Goal: Task Accomplishment & Management: Complete application form

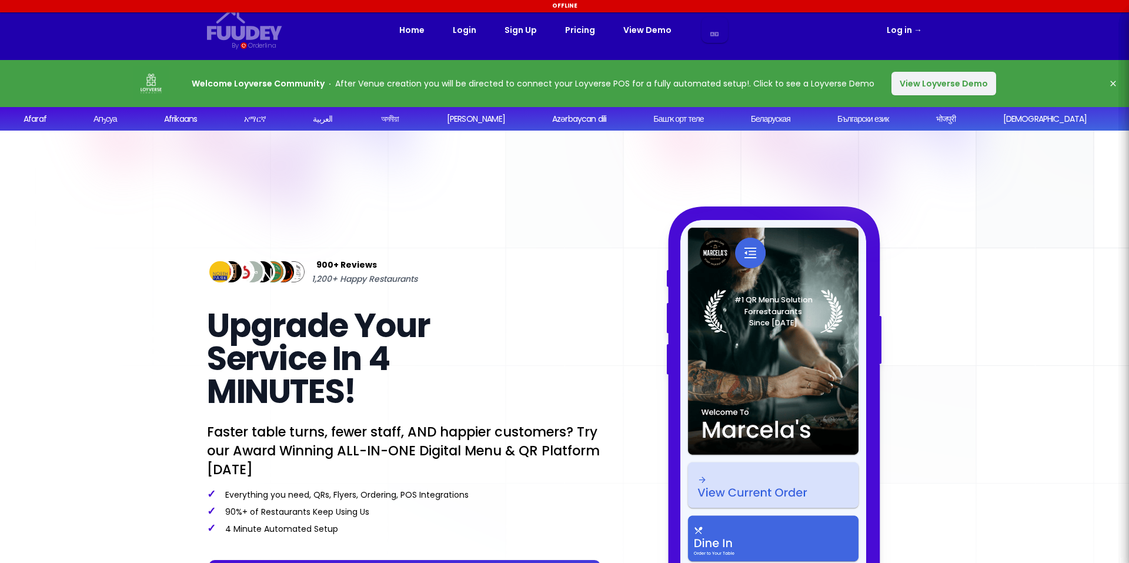
select select "en"
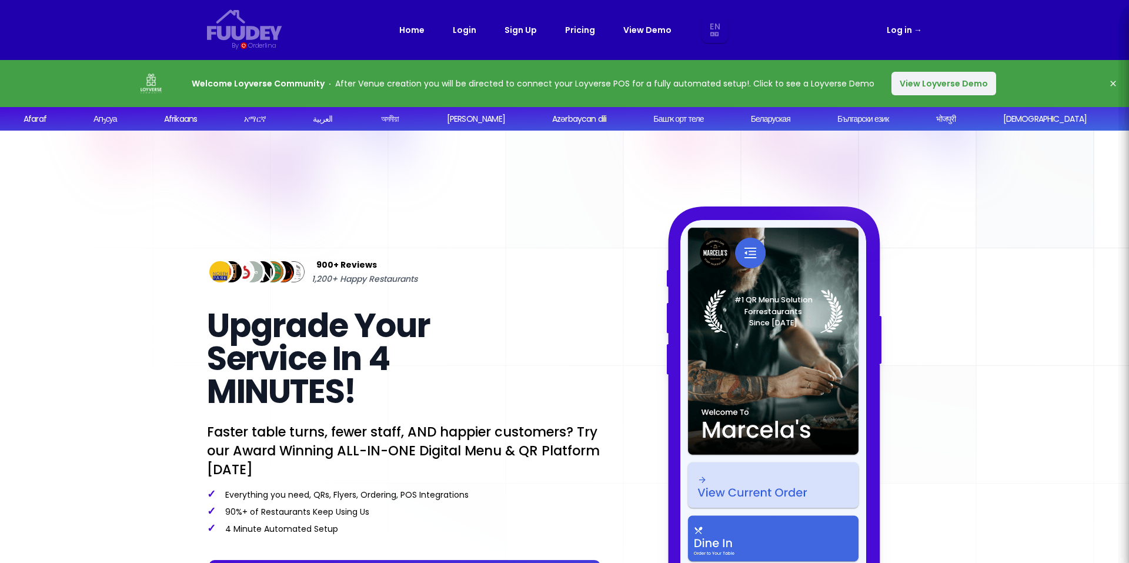
select select "en"
click at [941, 81] on button "View Loyverse Demo" at bounding box center [943, 84] width 105 height 24
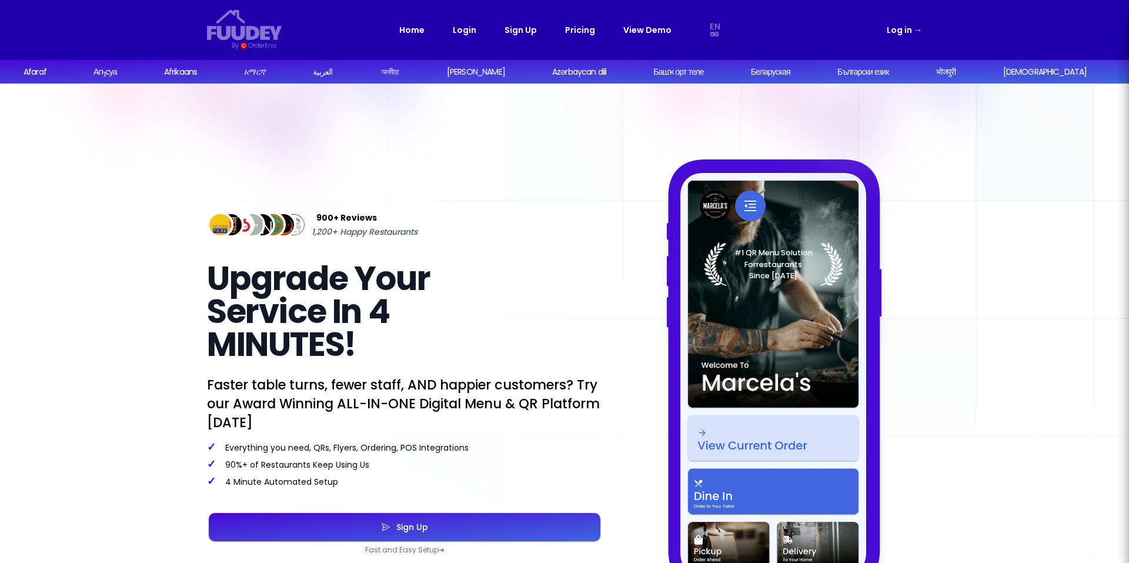
select select "en"
click at [589, 28] on link "Pricing" at bounding box center [580, 30] width 30 height 14
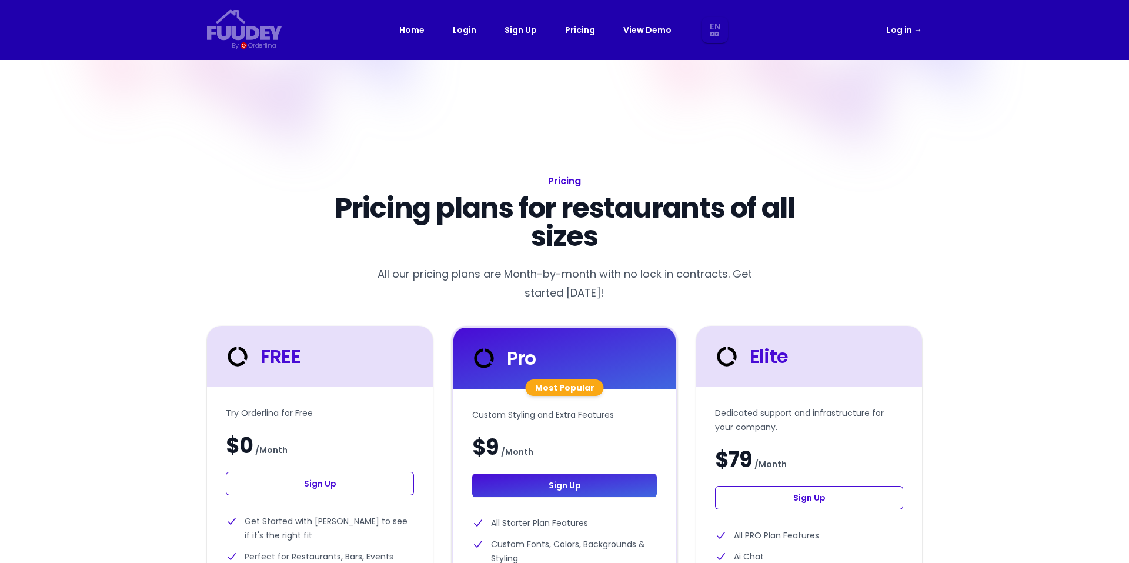
select select "en"
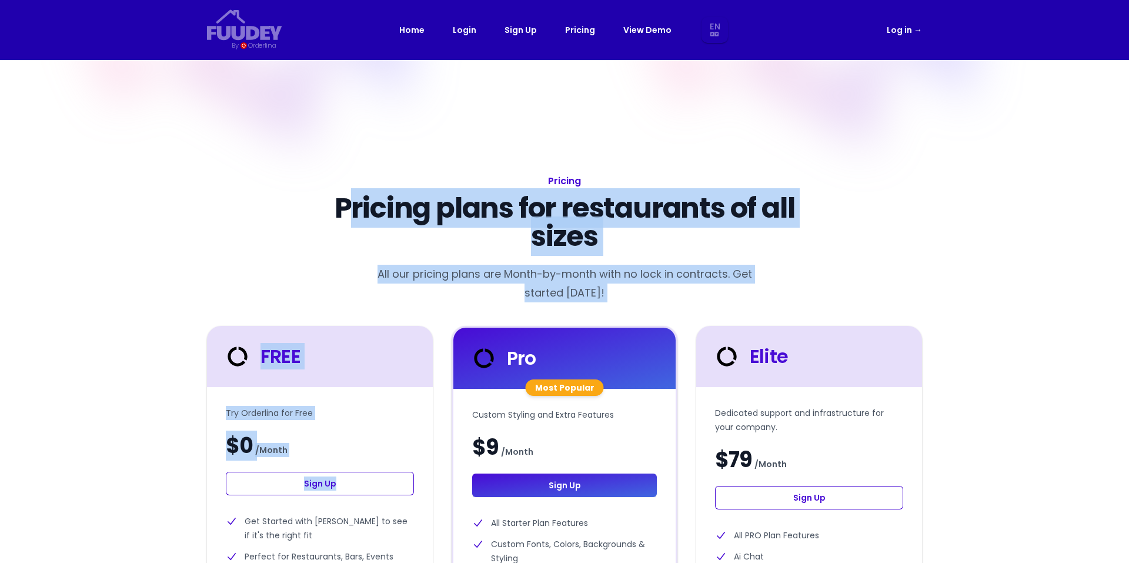
drag, startPoint x: 345, startPoint y: 469, endPoint x: 345, endPoint y: 213, distance: 255.2
drag, startPoint x: 345, startPoint y: 213, endPoint x: 134, endPoint y: 310, distance: 232.1
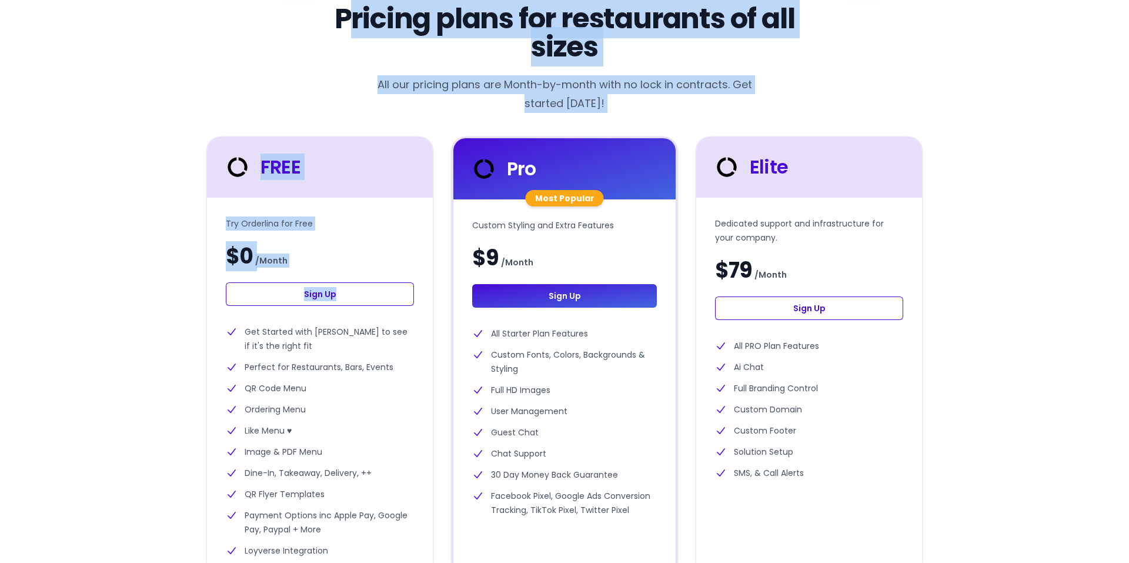
scroll to position [235, 0]
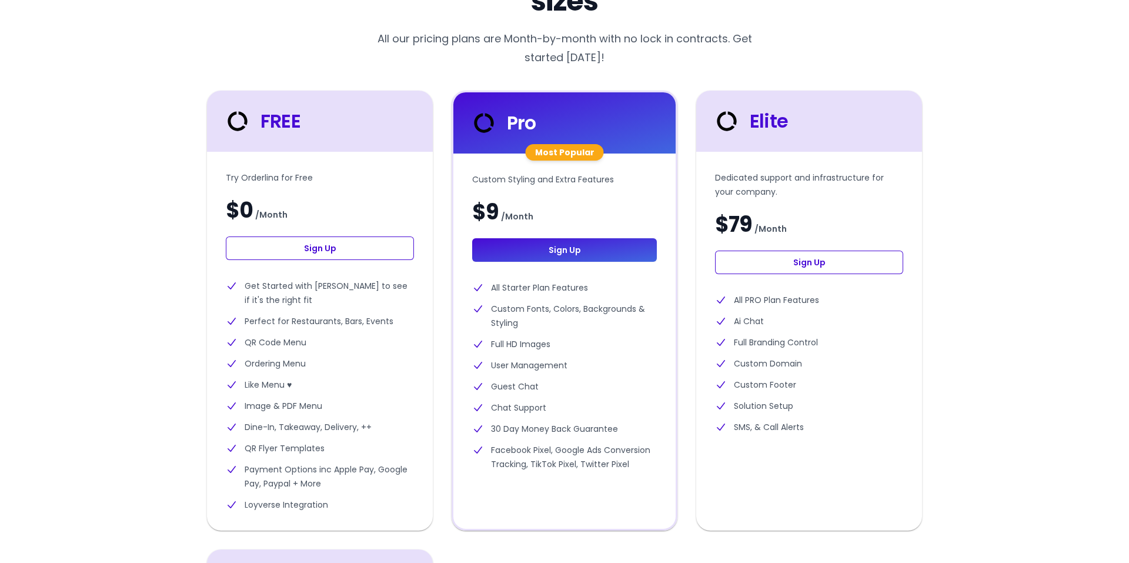
click at [322, 243] on link "Sign Up" at bounding box center [320, 248] width 188 height 24
select select "en"
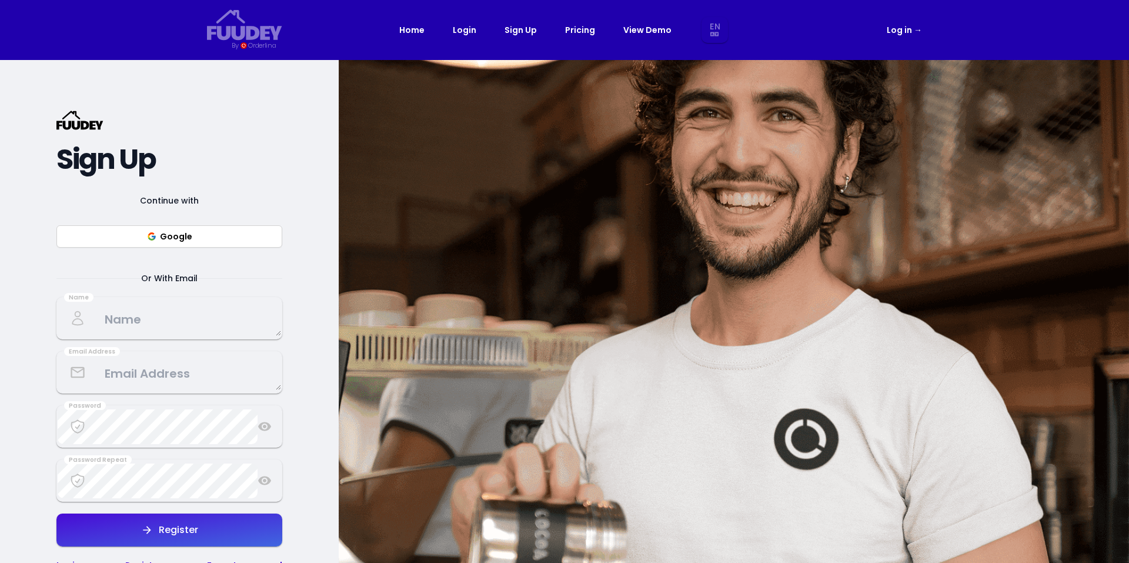
select select "en"
click at [143, 323] on textarea at bounding box center [169, 318] width 223 height 35
type textarea "[PERSON_NAME]"
type textarea "[EMAIL_ADDRESS][PERSON_NAME][PERSON_NAME][DOMAIN_NAME]"
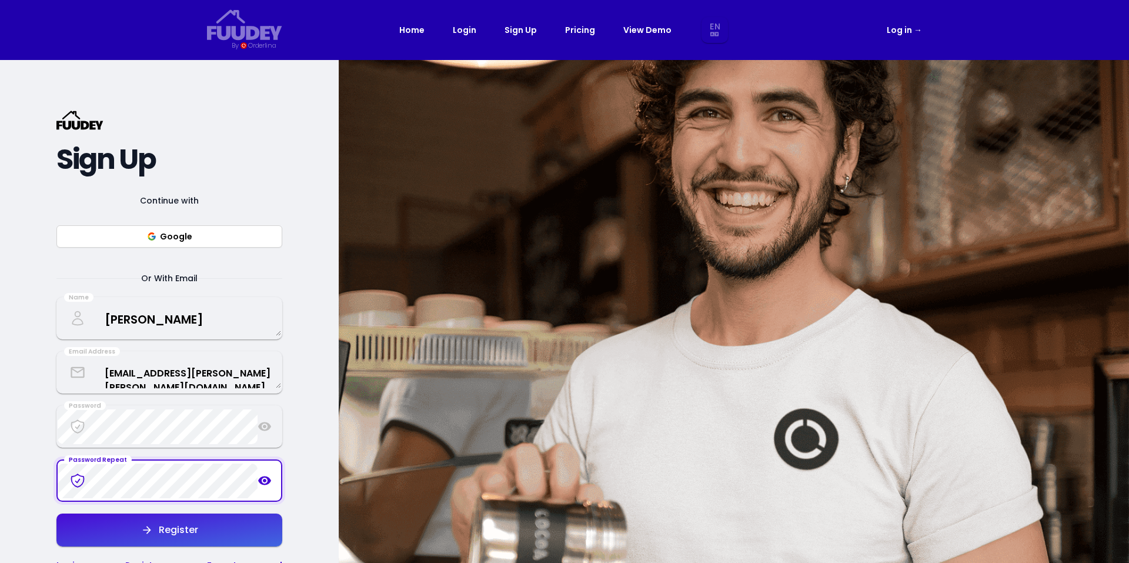
click at [187, 525] on div "Register" at bounding box center [175, 529] width 45 height 9
select select "en"
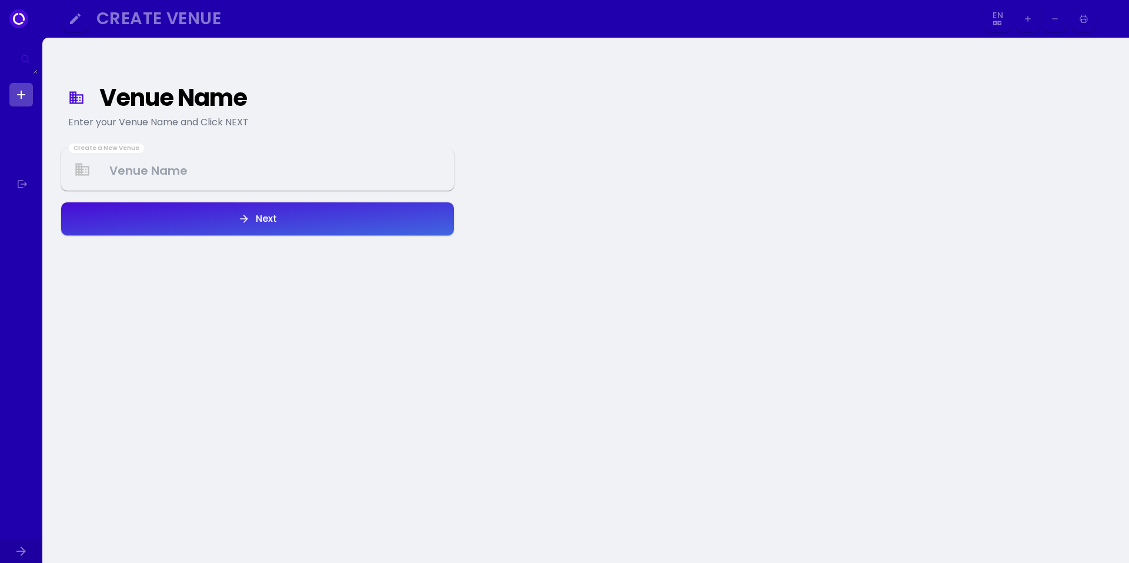
select select "en"
click at [994, 19] on select "En Es Aa Ab Af Am Ar As Ay Az Ba Be Bg Bh Bi Bn Bo Br Ca Co Cs Cy Da De Dz El E…" at bounding box center [998, 19] width 22 height 26
select select "es"
click at [155, 94] on div "Nombre del Lugar" at bounding box center [270, 97] width 342 height 21
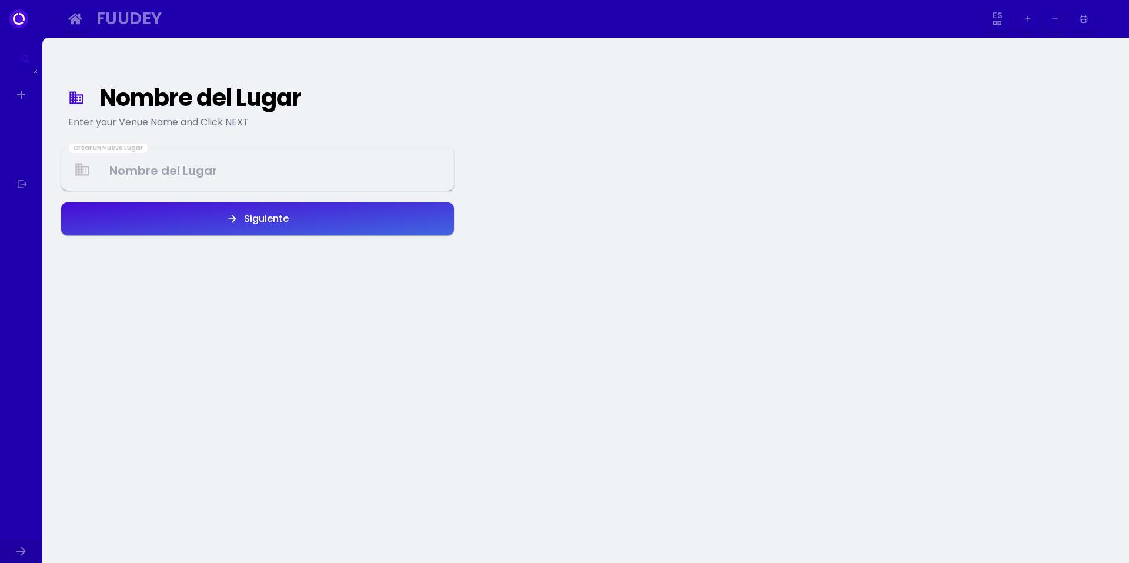
drag, startPoint x: 281, startPoint y: 86, endPoint x: 280, endPoint y: 99, distance: 13.0
click at [282, 87] on div "Nombre del Lugar" at bounding box center [270, 97] width 342 height 21
click at [119, 115] on div "Nombre del Lugar Enter your Venue Name and Click NEXT" at bounding box center [257, 108] width 393 height 56
drag, startPoint x: 119, startPoint y: 115, endPoint x: 121, endPoint y: 133, distance: 18.9
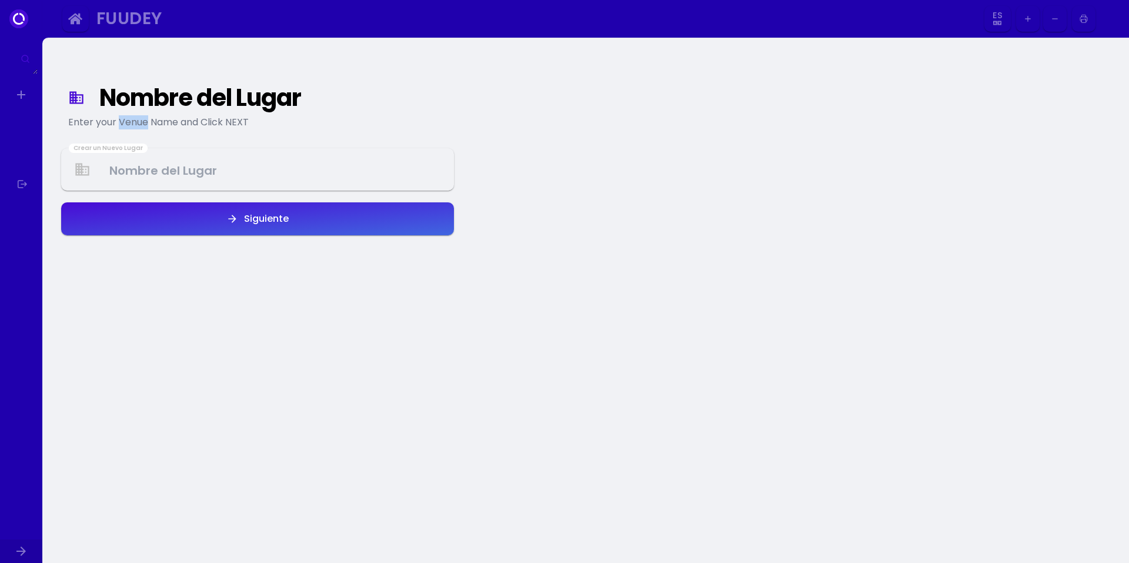
click at [122, 136] on div "Nombre del Lugar Enter your Venue Name and Click NEXT Crear un Nuevo Lugar Sigu…" at bounding box center [257, 146] width 393 height 181
click at [77, 95] on icon at bounding box center [76, 97] width 14 height 13
click at [191, 95] on div "Nombre del Lugar" at bounding box center [270, 97] width 342 height 21
drag, startPoint x: 277, startPoint y: 364, endPoint x: 4, endPoint y: 128, distance: 361.0
click at [272, 358] on div "Nombre del Lugar Enter your Venue Name and Click NEXT Crear un Nuevo Lugar Sigu…" at bounding box center [258, 328] width 412 height 563
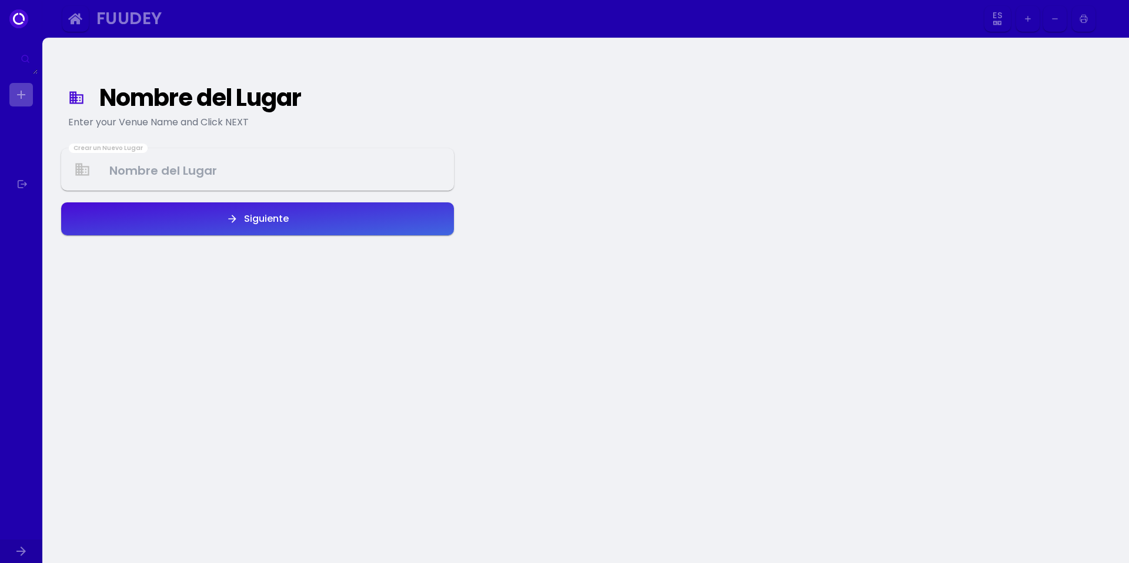
click at [18, 95] on link at bounding box center [21, 95] width 24 height 24
select select "es"
click at [171, 101] on div "Nombre del Lugar" at bounding box center [270, 97] width 342 height 21
click at [81, 98] on icon at bounding box center [76, 97] width 14 height 13
click at [78, 22] on icon "button" at bounding box center [75, 19] width 14 height 14
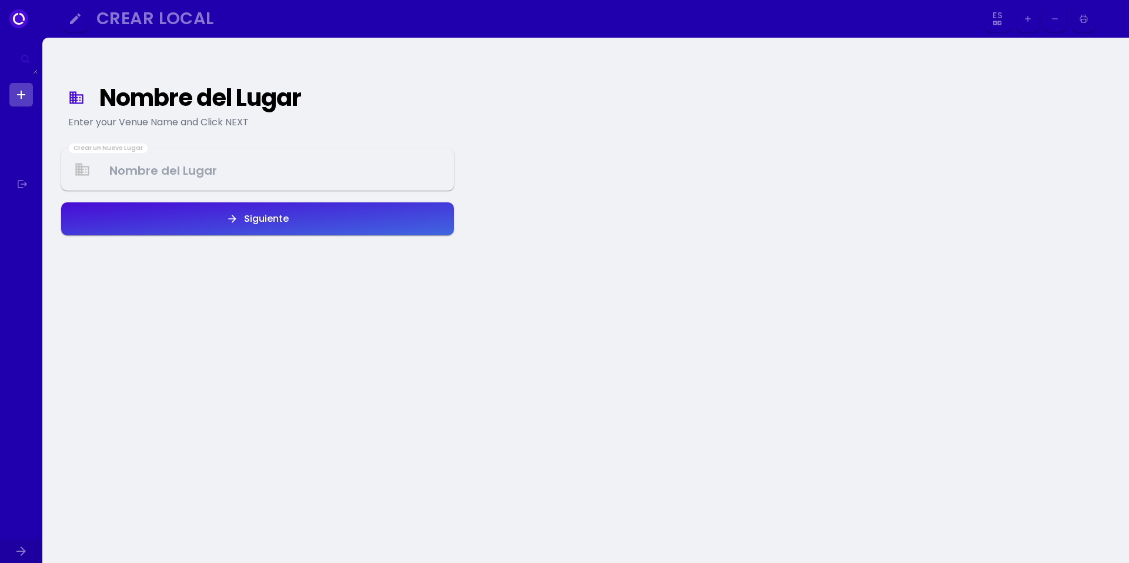
click at [209, 97] on div "Nombre del Lugar" at bounding box center [270, 97] width 342 height 21
drag, startPoint x: 230, startPoint y: 96, endPoint x: 79, endPoint y: 108, distance: 151.0
click at [79, 108] on div "Nombre del Lugar Enter your Venue Name and Click NEXT" at bounding box center [257, 108] width 393 height 56
click at [313, 99] on div "Nombre del Lugar" at bounding box center [270, 97] width 342 height 21
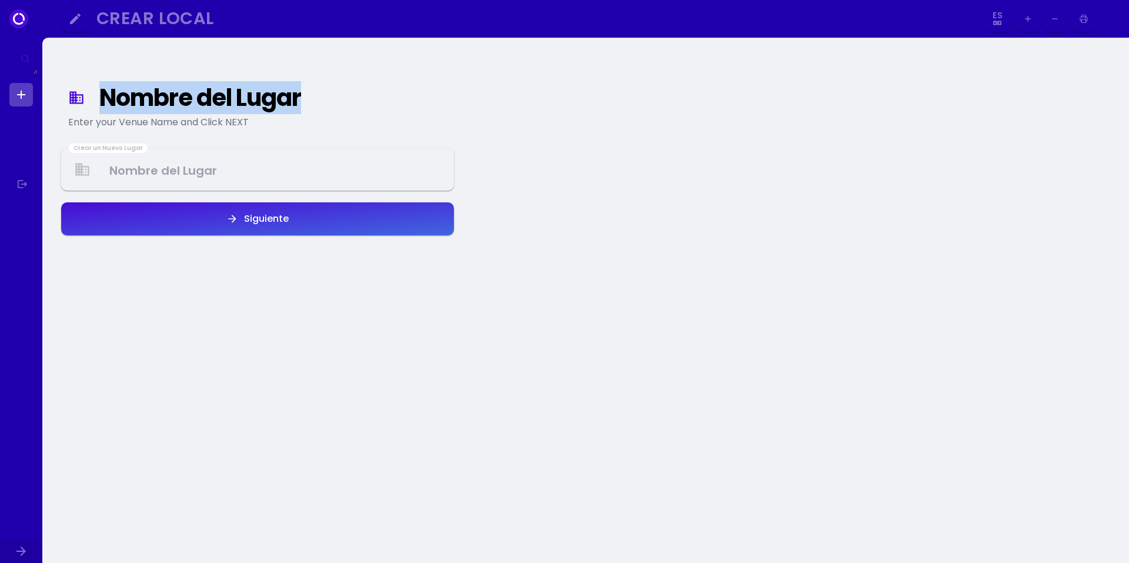
drag, startPoint x: 268, startPoint y: 98, endPoint x: 106, endPoint y: 99, distance: 162.3
click at [106, 99] on div "Nombre del Lugar" at bounding box center [270, 97] width 342 height 21
copy div "Nombre del Lugar"
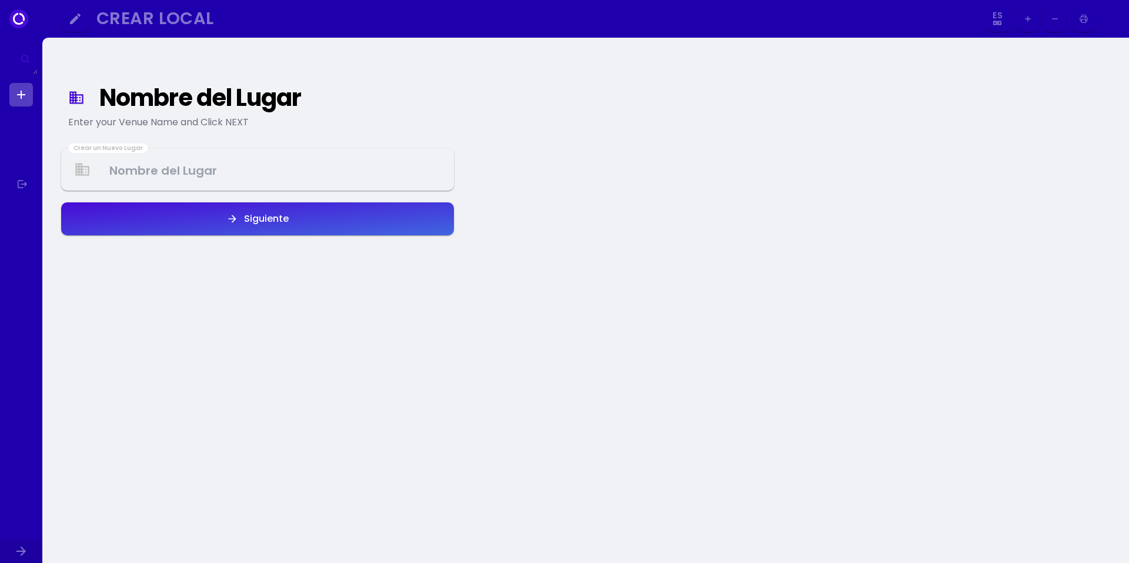
click at [155, 300] on div "Nombre del Lugar Enter your Venue Name and Click NEXT Crear un Nuevo Lugar Sigu…" at bounding box center [258, 328] width 412 height 563
click at [156, 176] on Venue at bounding box center [257, 169] width 390 height 35
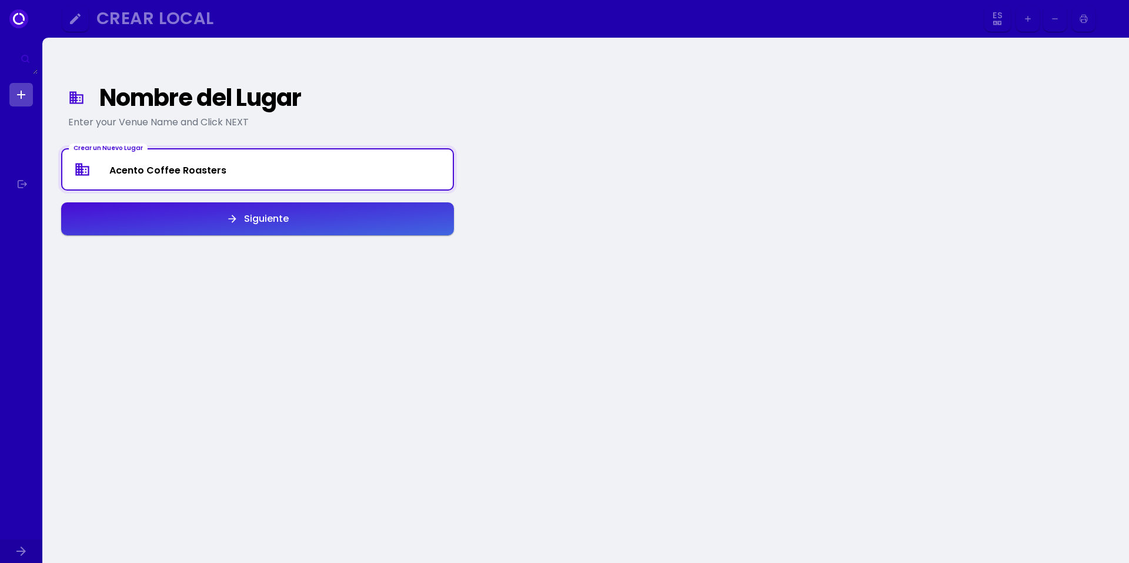
type Venue "Acento Coffee Roasters"
click at [261, 214] on div "Siguiente" at bounding box center [263, 218] width 51 height 9
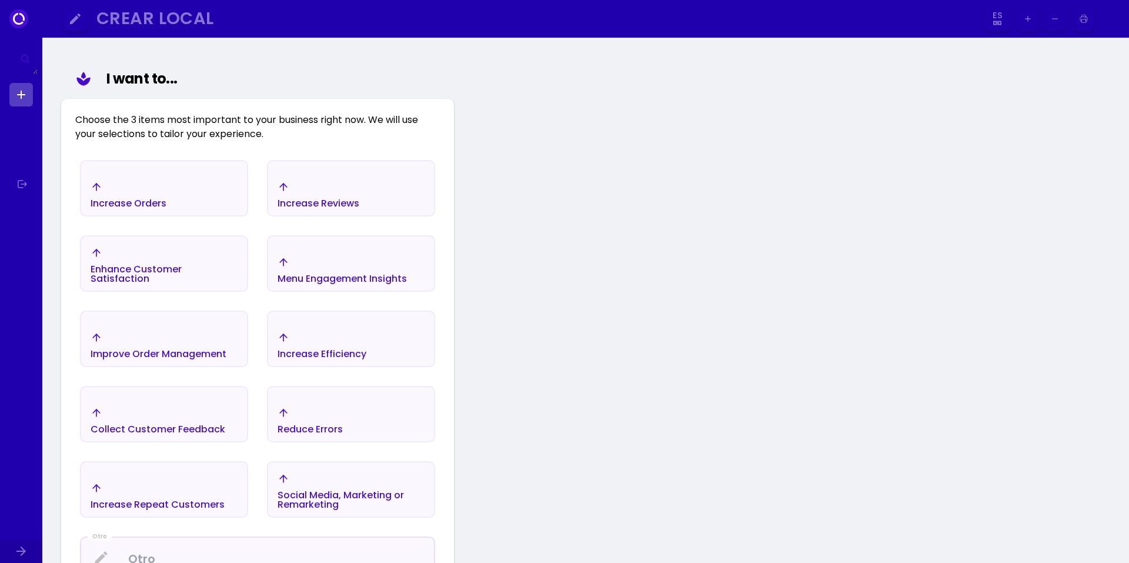
scroll to position [136, 0]
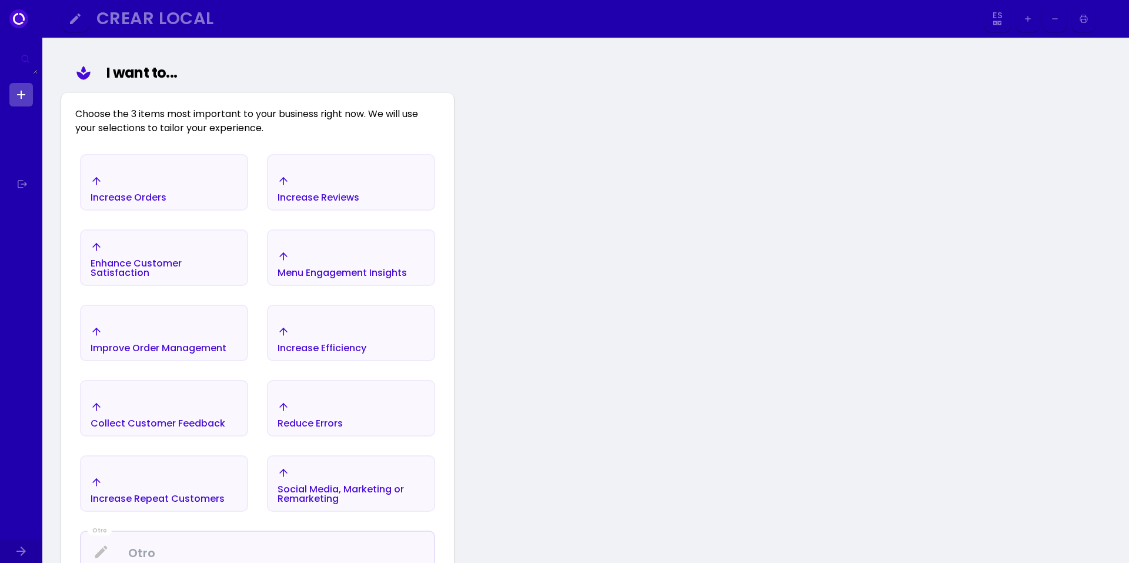
select select "es"
click at [152, 182] on div "Increase Orders" at bounding box center [129, 188] width 76 height 27
click at [105, 264] on div "Enhance Customer Satisfaction" at bounding box center [164, 268] width 147 height 19
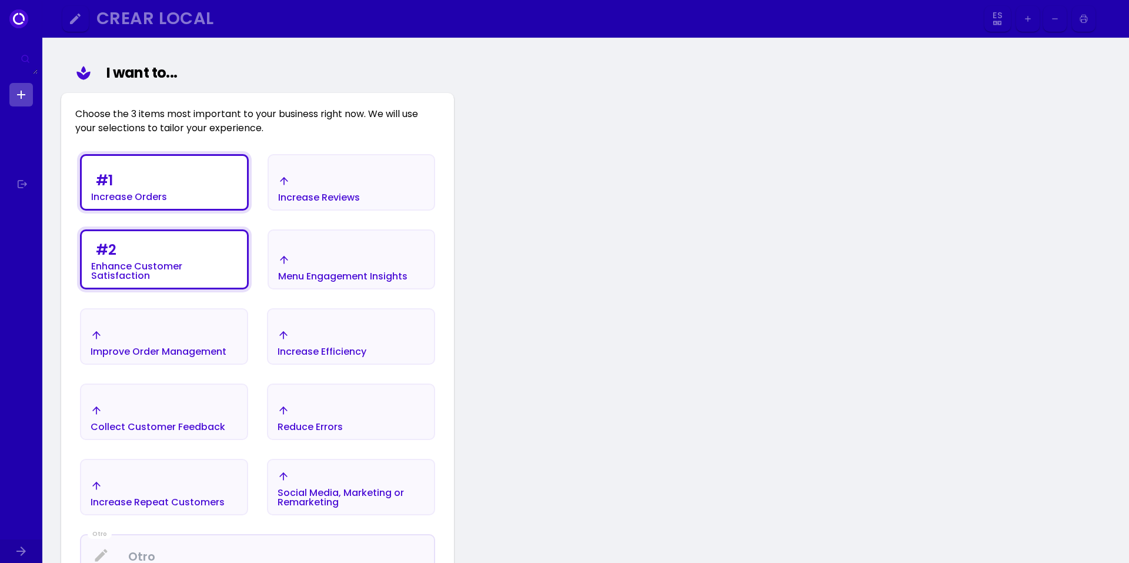
click at [337, 405] on div "Reduce Errors" at bounding box center [310, 418] width 65 height 27
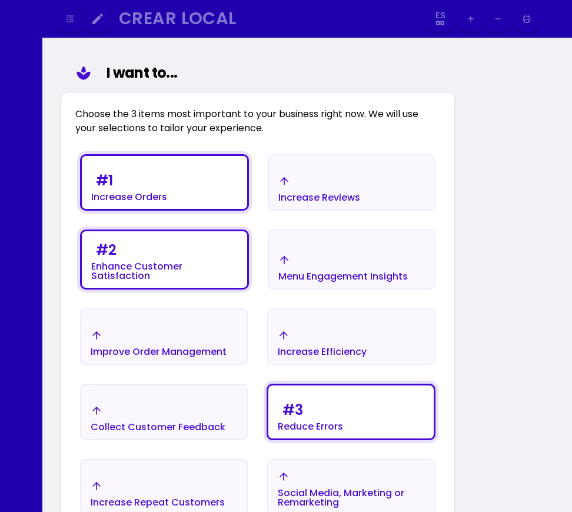
select select "es"
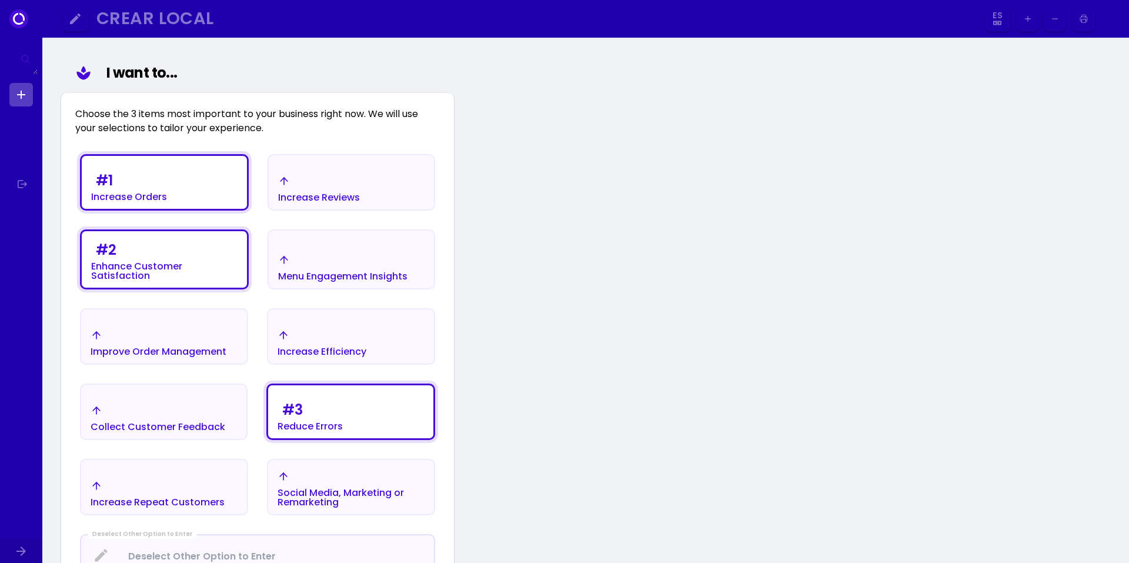
click at [1012, 419] on div "Nombre del Lugar Enter your Venue Name and Click NEXT I want to... Choose the 3…" at bounding box center [585, 344] width 1087 height 886
drag, startPoint x: 1126, startPoint y: 165, endPoint x: 1013, endPoint y: 159, distance: 113.1
click at [1013, 159] on div "Nombre del Lugar Enter your Venue Name and Click NEXT I want to... Choose the 3…" at bounding box center [585, 344] width 1087 height 886
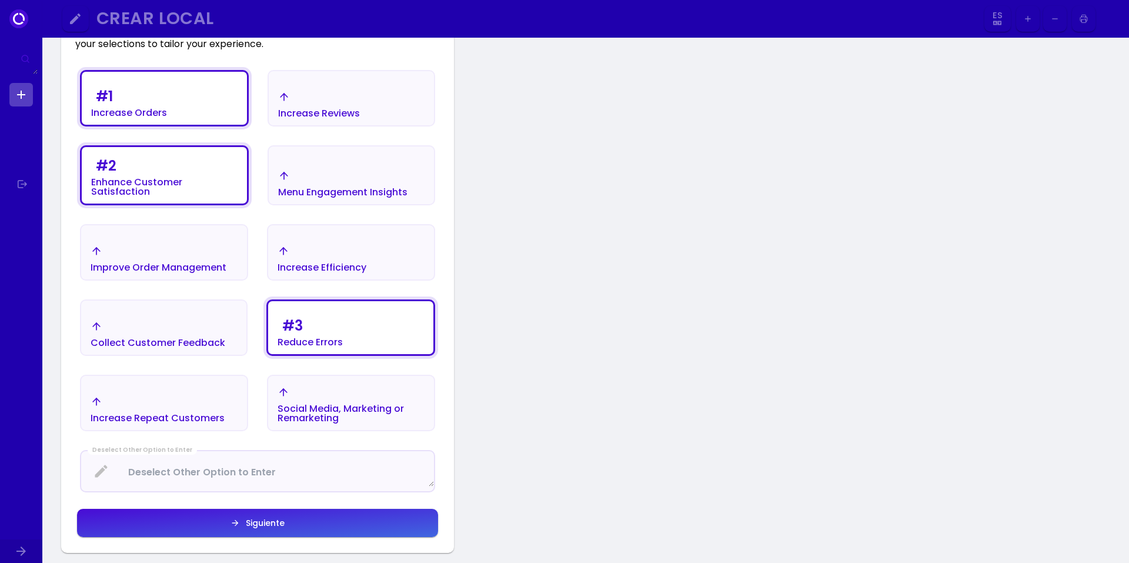
scroll to position [230, 0]
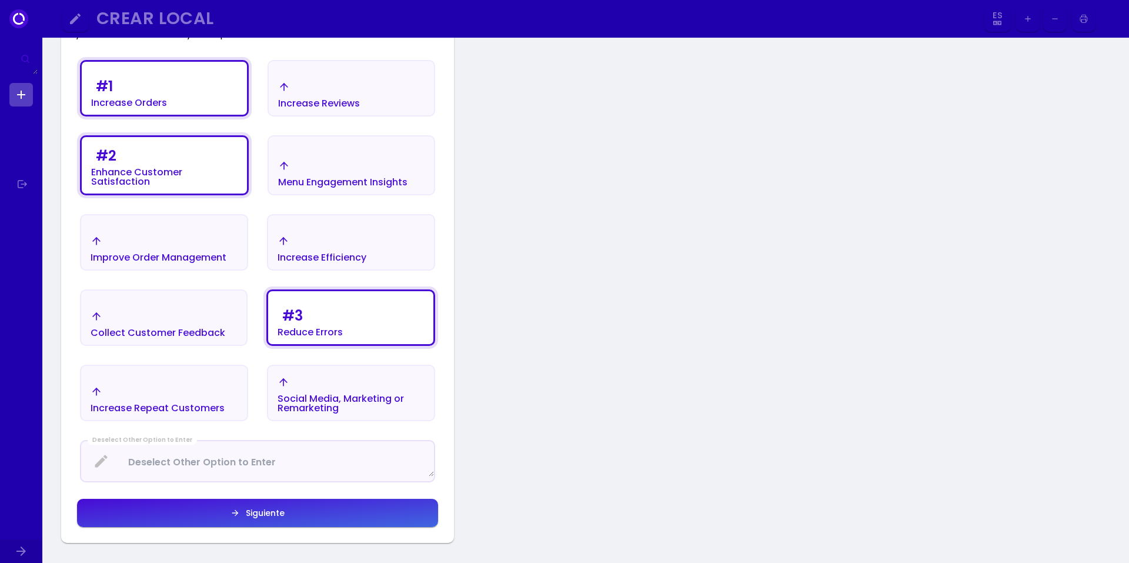
click at [249, 514] on div "Siguiente" at bounding box center [262, 513] width 45 height 8
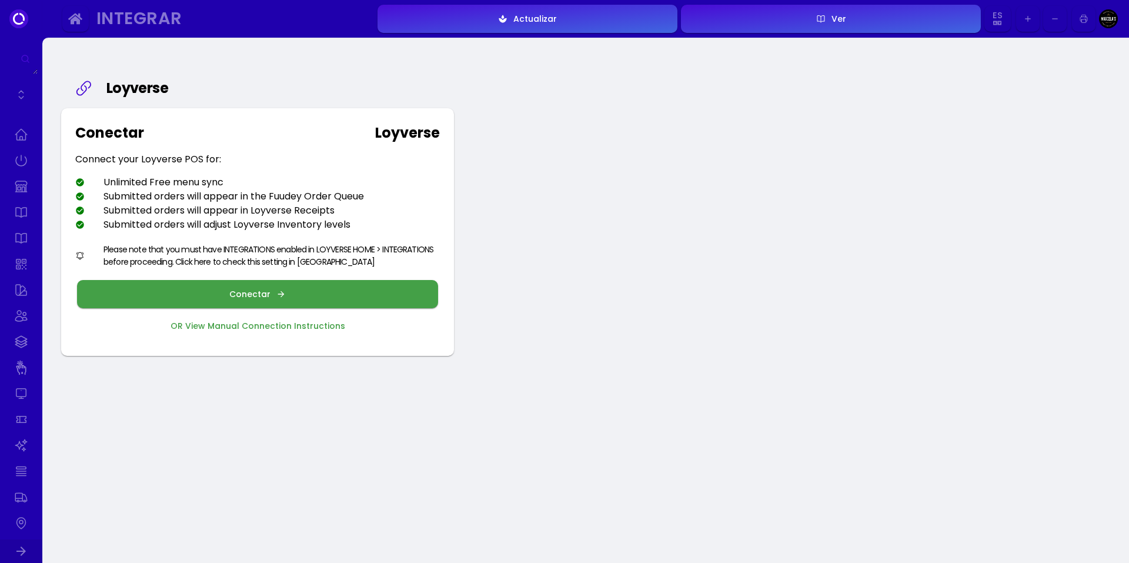
click at [262, 296] on div "Conectar" at bounding box center [252, 294] width 47 height 8
